Goal: Task Accomplishment & Management: Use online tool/utility

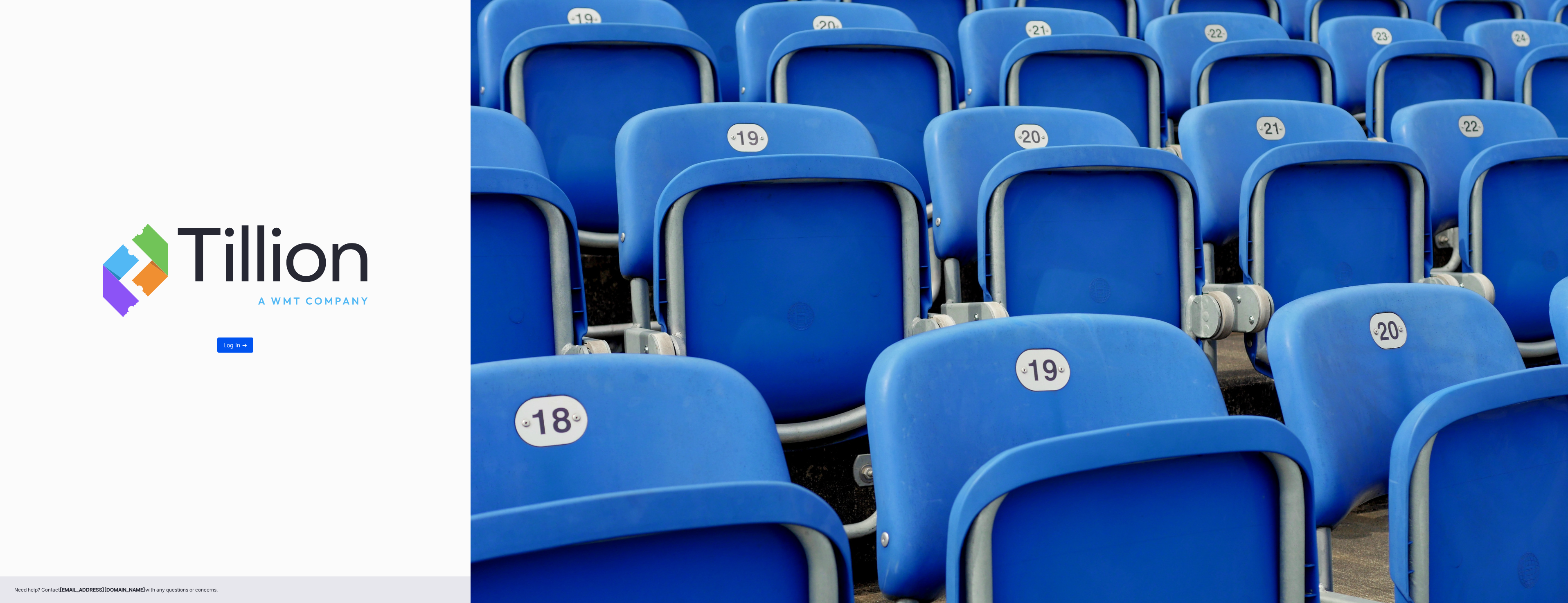
click at [227, 347] on div "Log In ->" at bounding box center [235, 344] width 24 height 7
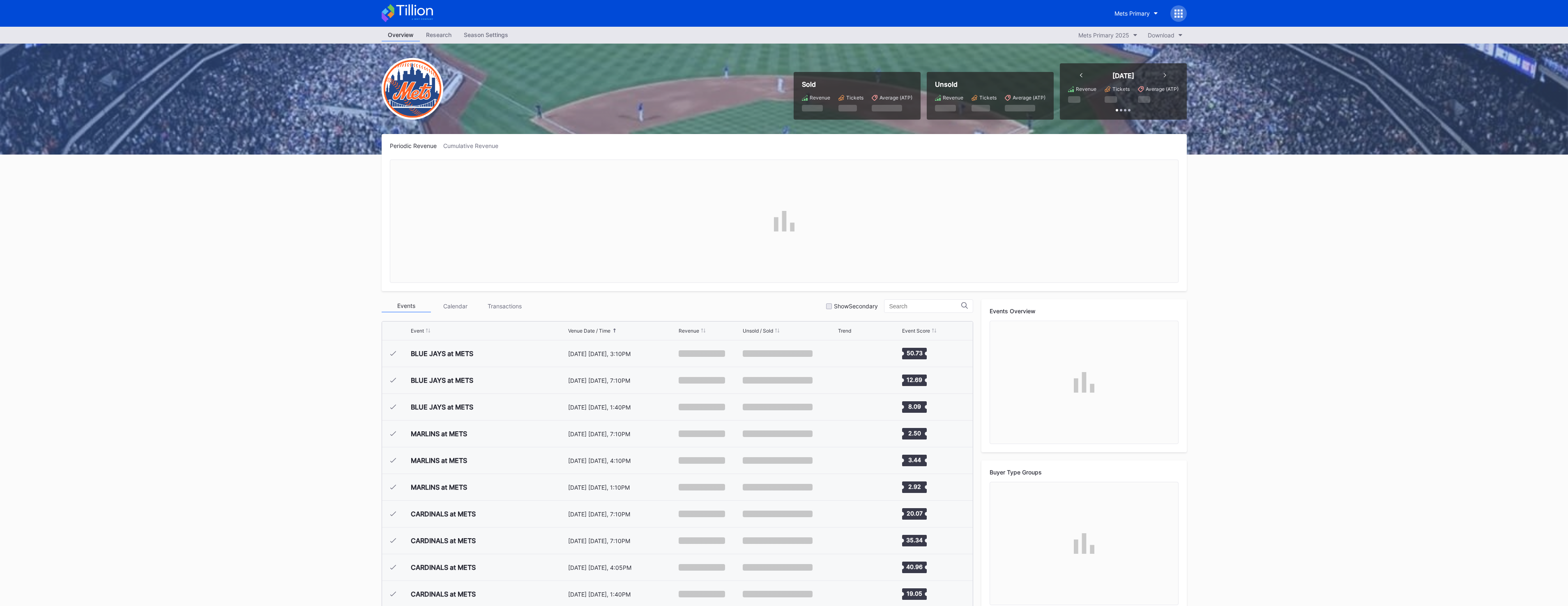
scroll to position [2082, 0]
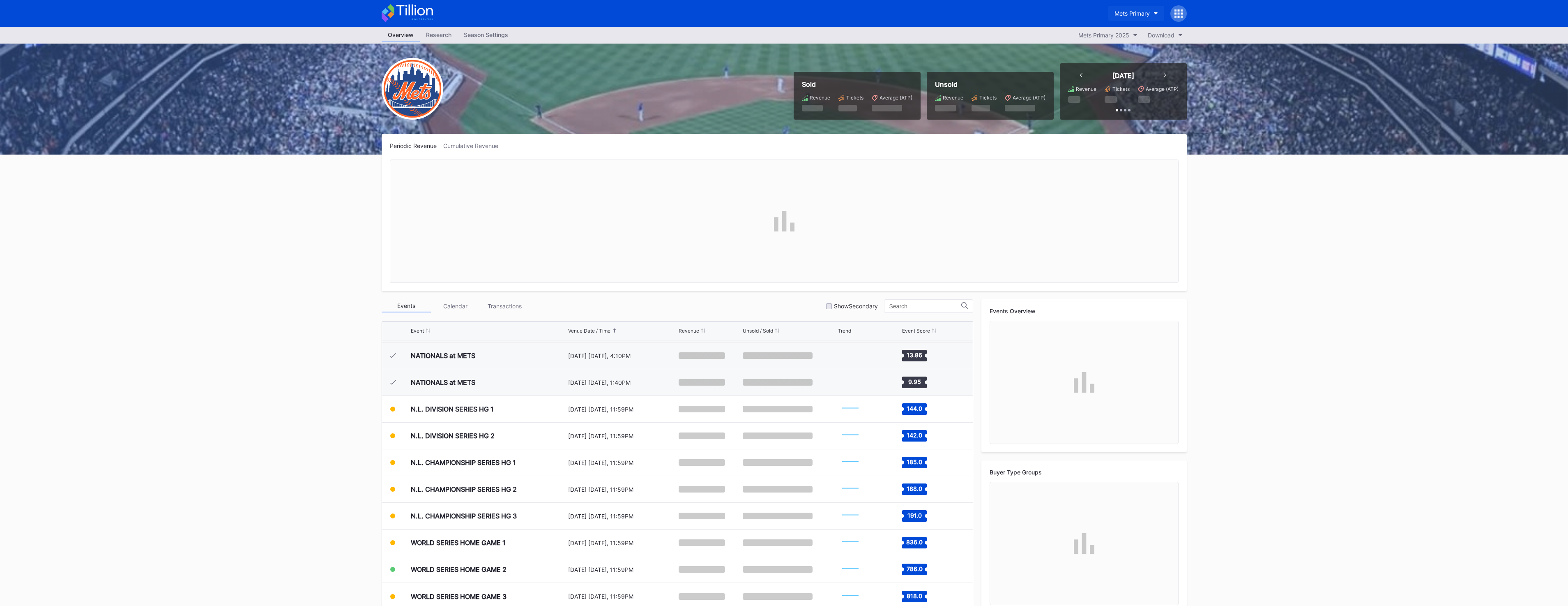
click at [1143, 10] on div "Mets Primary" at bounding box center [1132, 13] width 35 height 7
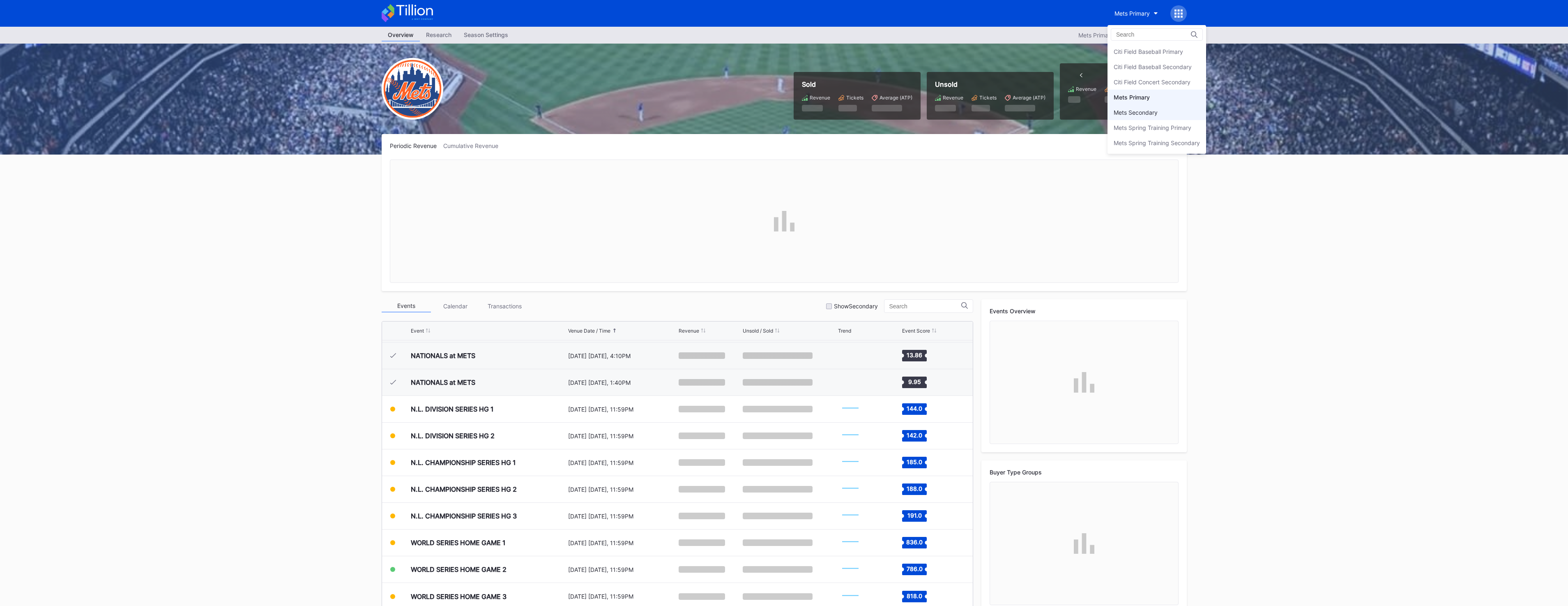
click at [1148, 114] on div "Mets Secondary" at bounding box center [1135, 112] width 44 height 7
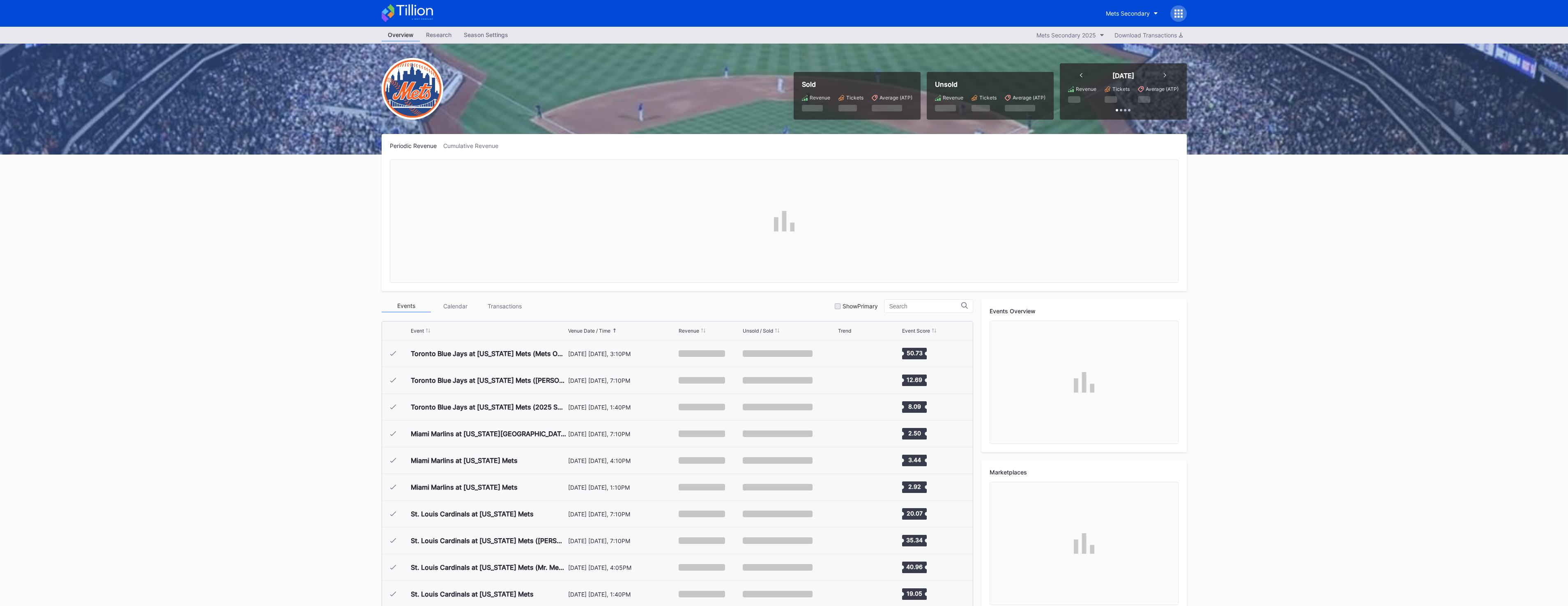
scroll to position [2082, 0]
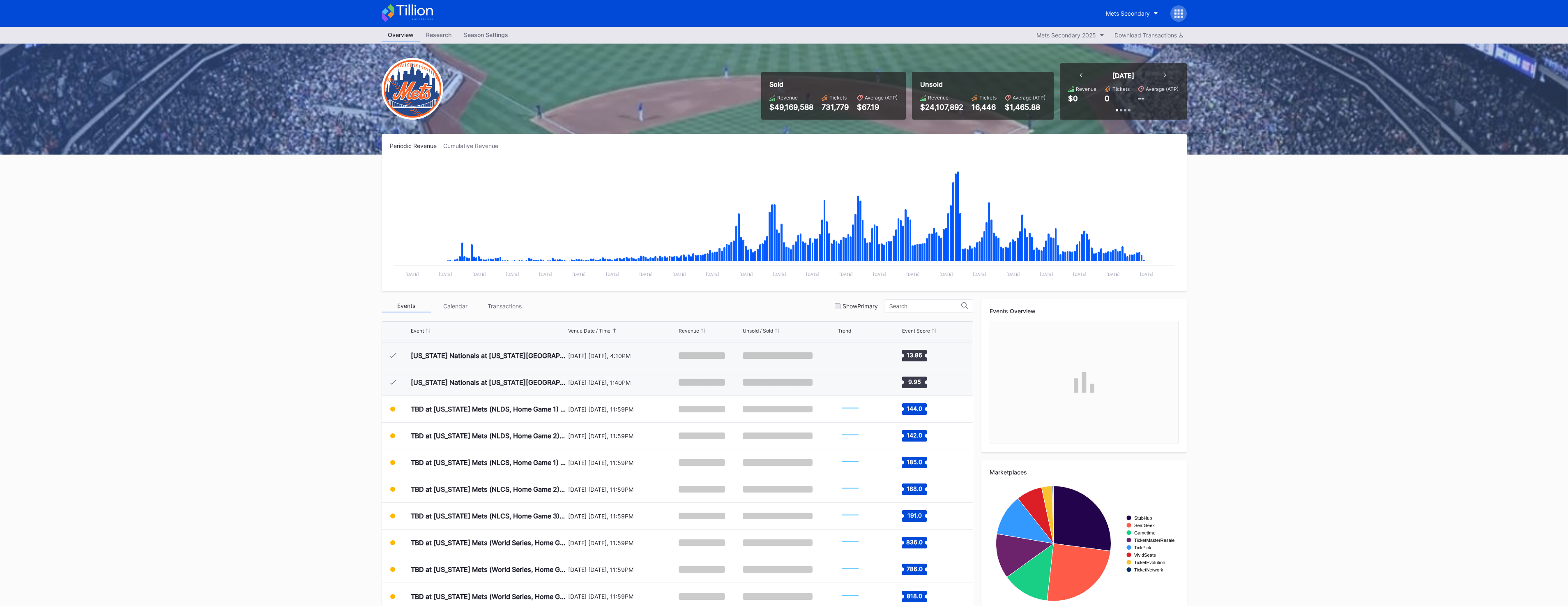
click at [1082, 73] on icon at bounding box center [1081, 75] width 2 height 4
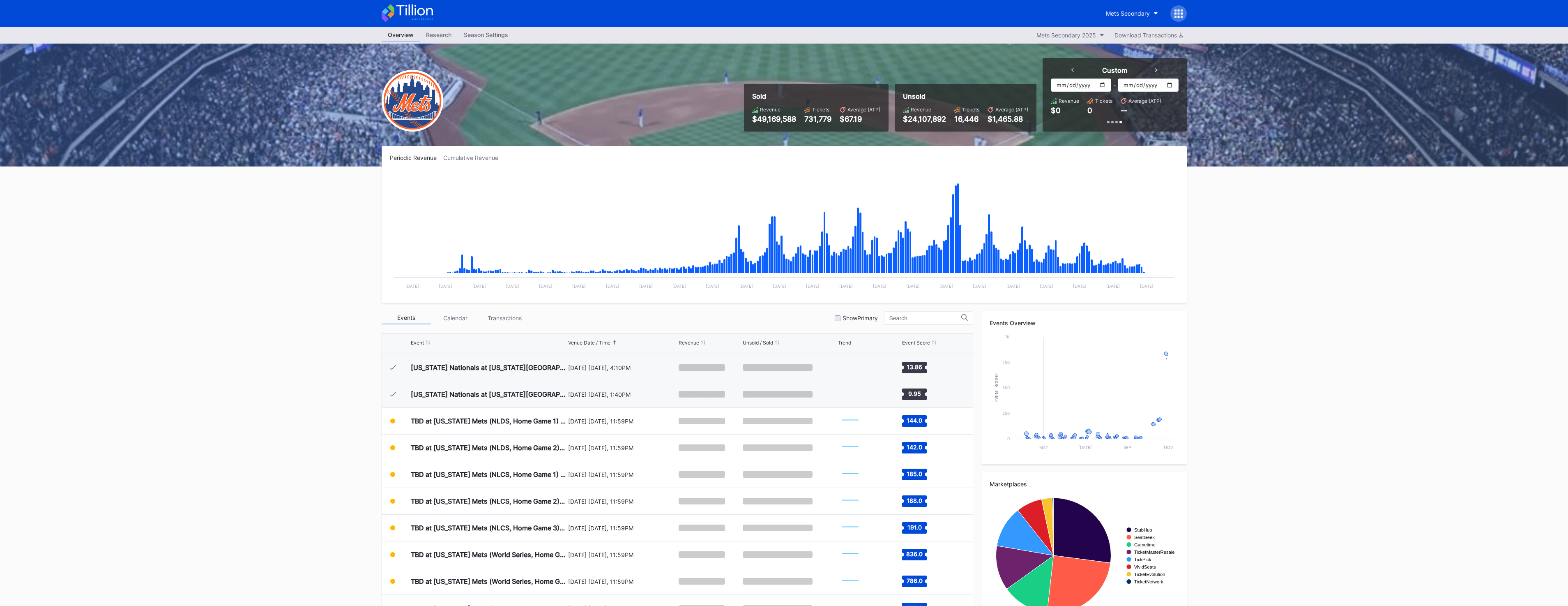
click at [1101, 79] on input "[DATE]" at bounding box center [1081, 85] width 60 height 13
click at [1104, 82] on input "[DATE]" at bounding box center [1081, 85] width 60 height 13
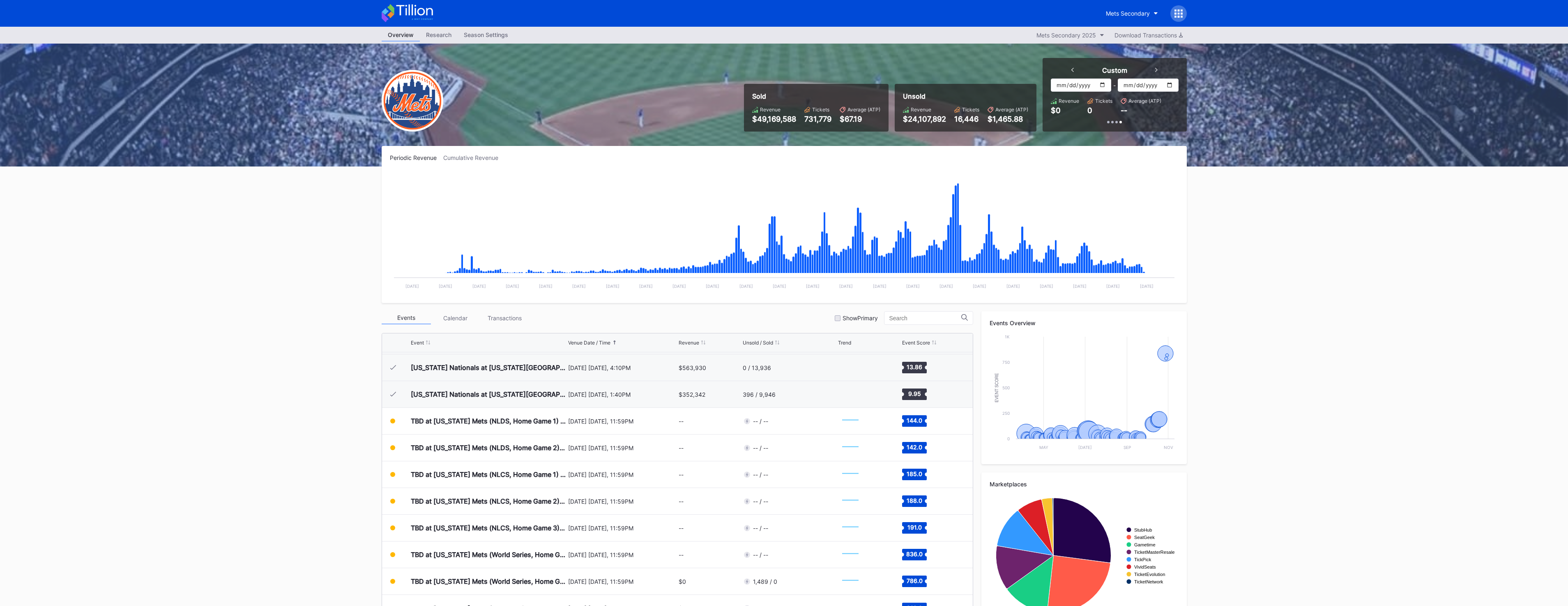
type input "[DATE]"
click at [1171, 87] on input "[DATE]" at bounding box center [1148, 85] width 60 height 13
type input "[DATE]"
